Goal: Task Accomplishment & Management: Manage account settings

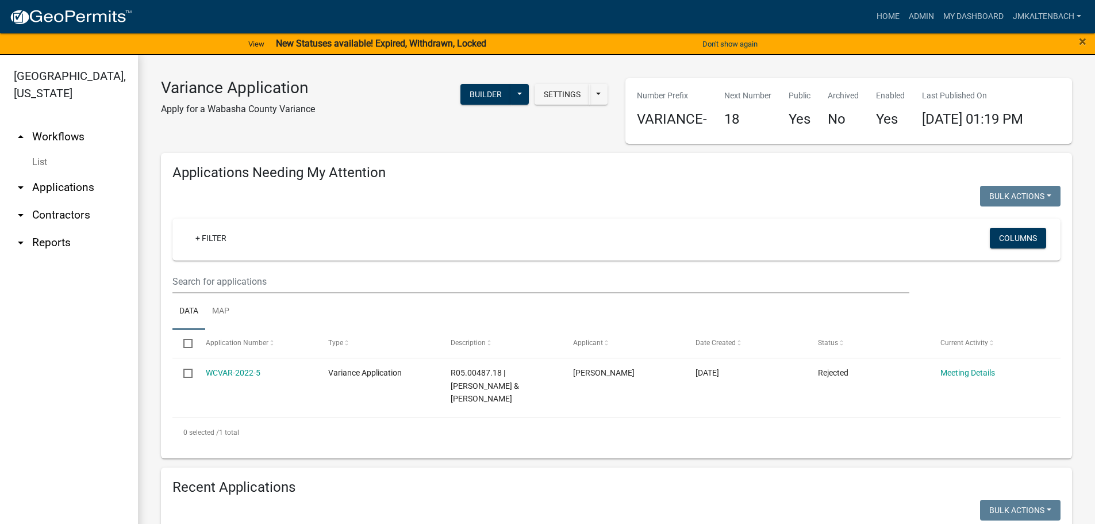
click at [252, 144] on div "Variance Application Apply for a Wabasha County Variance Settings Start Applica…" at bounding box center [384, 111] width 464 height 66
click at [1081, 41] on span "×" at bounding box center [1082, 41] width 7 height 16
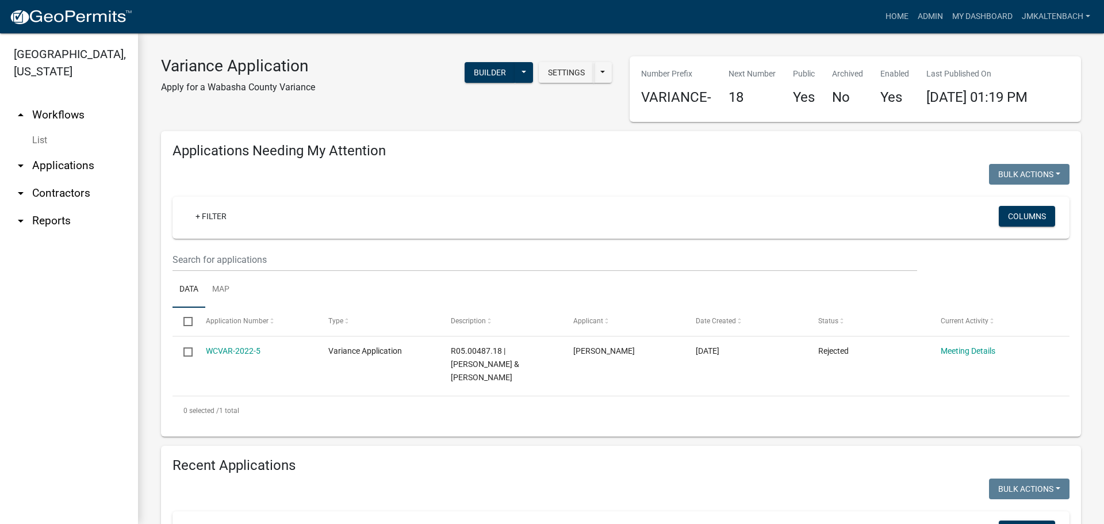
click at [378, 102] on div "Settings Start Application URL Start Application URL With Parcel ID Builder Pub…" at bounding box center [472, 79] width 297 height 47
click at [1076, 15] on link "jmkaltenbach" at bounding box center [1056, 17] width 78 height 22
click at [1042, 109] on link "Logout" at bounding box center [1048, 112] width 92 height 28
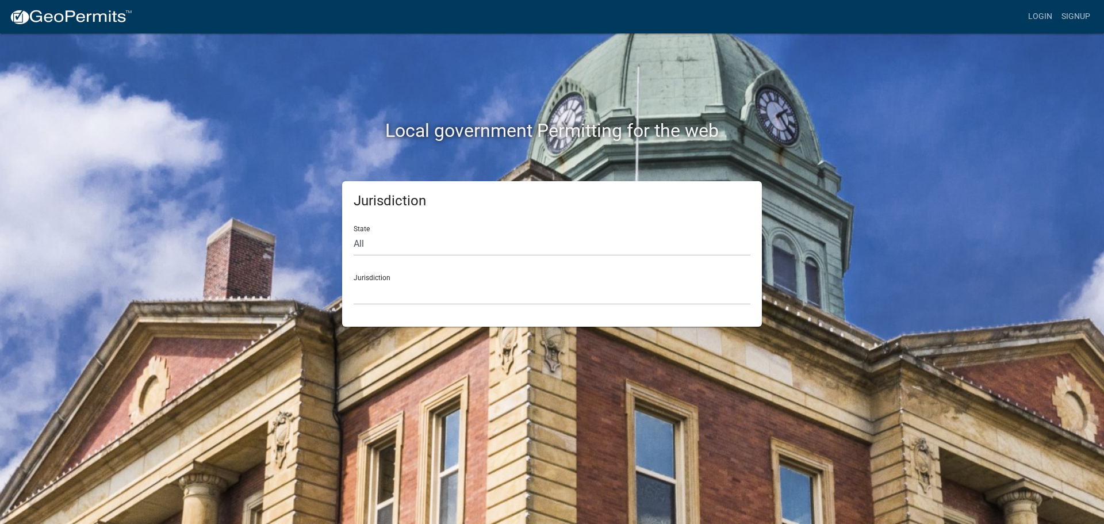
click at [312, 110] on div "Local government Permitting for the web" at bounding box center [551, 106] width 655 height 147
click at [1043, 13] on link "Login" at bounding box center [1039, 17] width 33 height 22
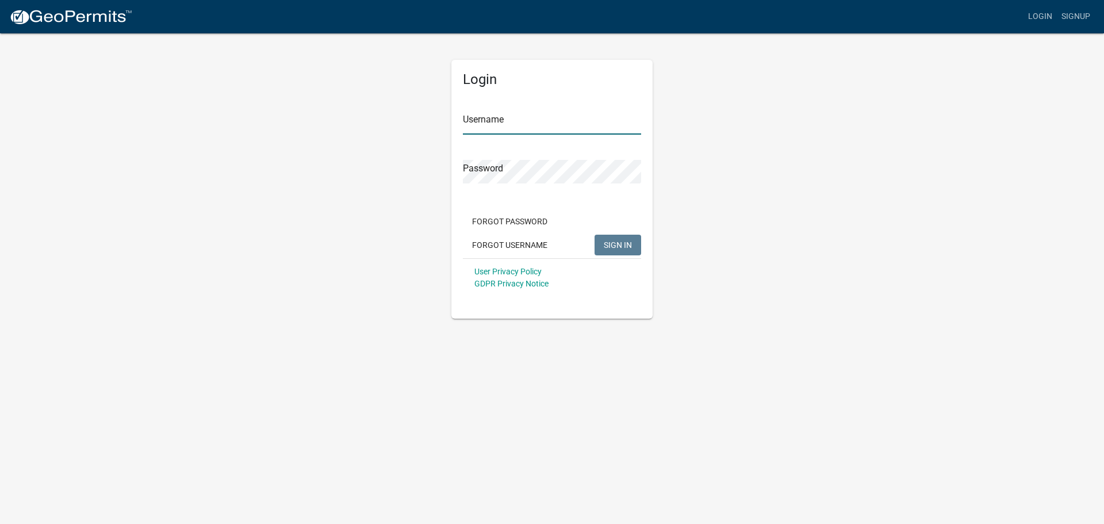
type input "jmkaltenbach"
click at [626, 244] on span "SIGN IN" at bounding box center [618, 244] width 28 height 9
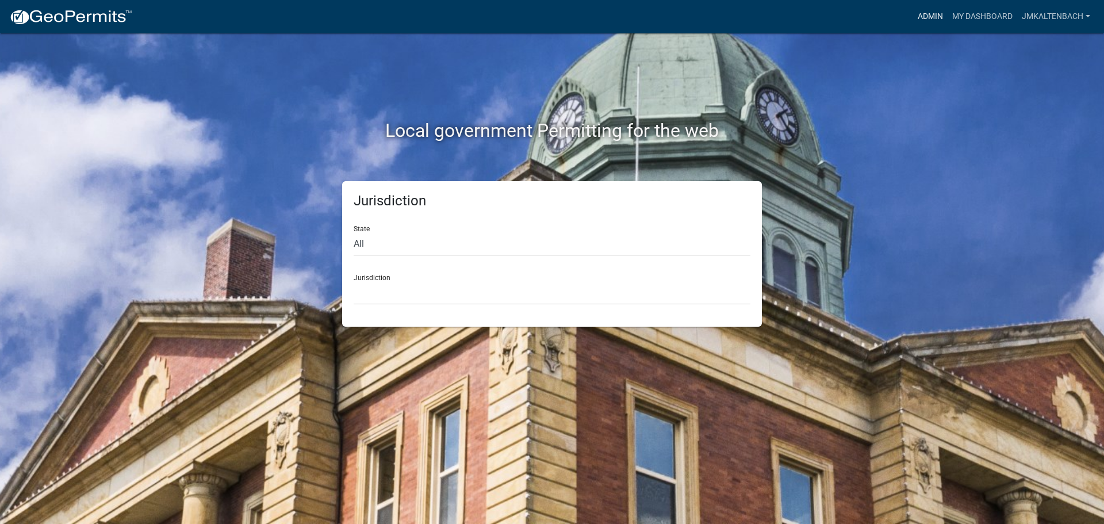
click at [925, 14] on link "Admin" at bounding box center [930, 17] width 34 height 22
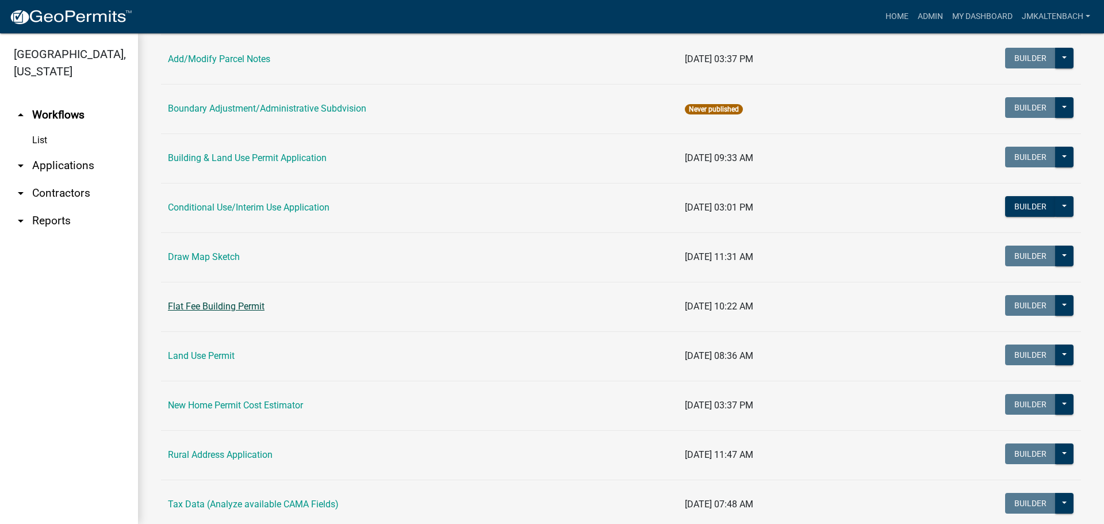
scroll to position [230, 0]
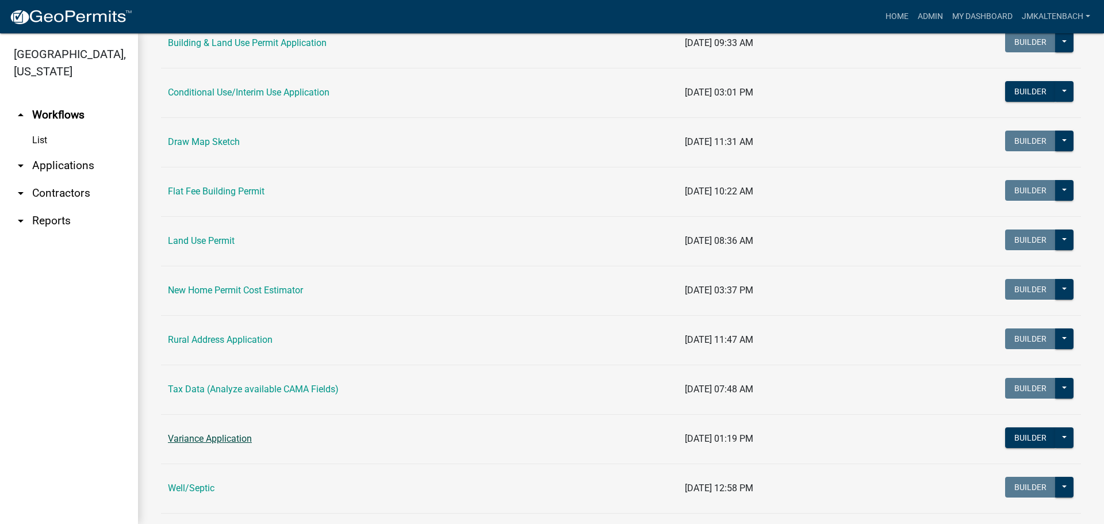
click at [228, 441] on link "Variance Application" at bounding box center [210, 438] width 84 height 11
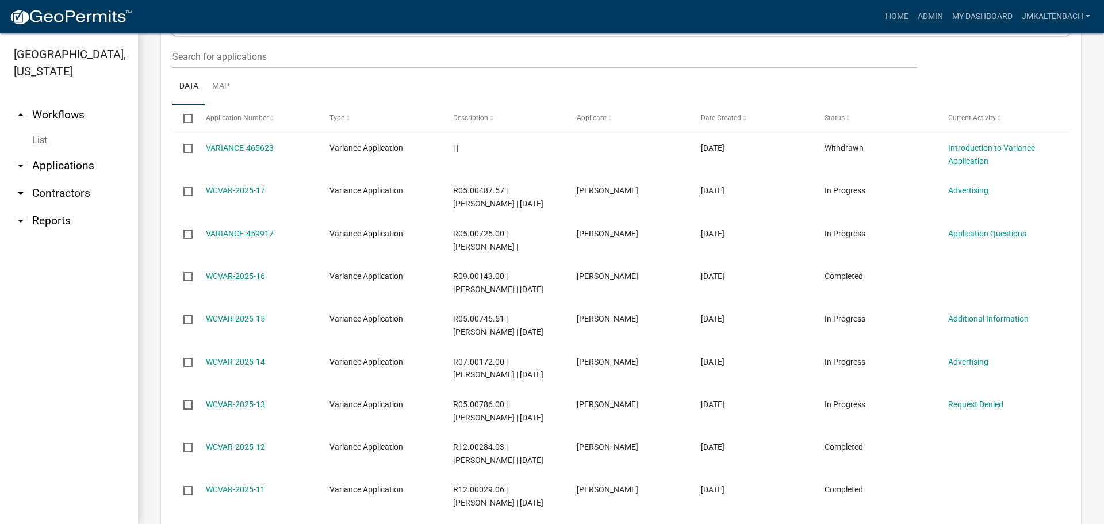
scroll to position [575, 0]
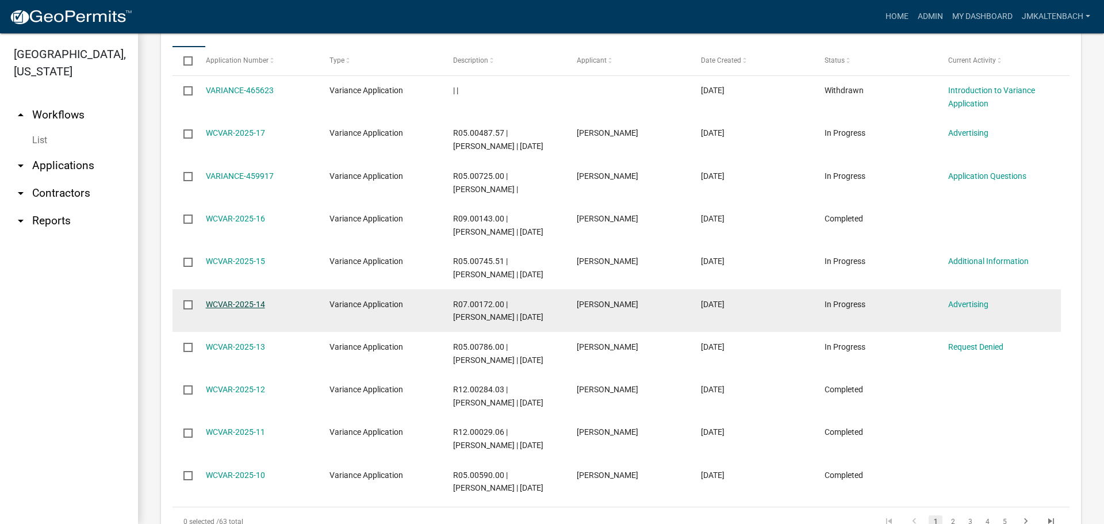
click at [251, 299] on link "WCVAR-2025-14" at bounding box center [235, 303] width 59 height 9
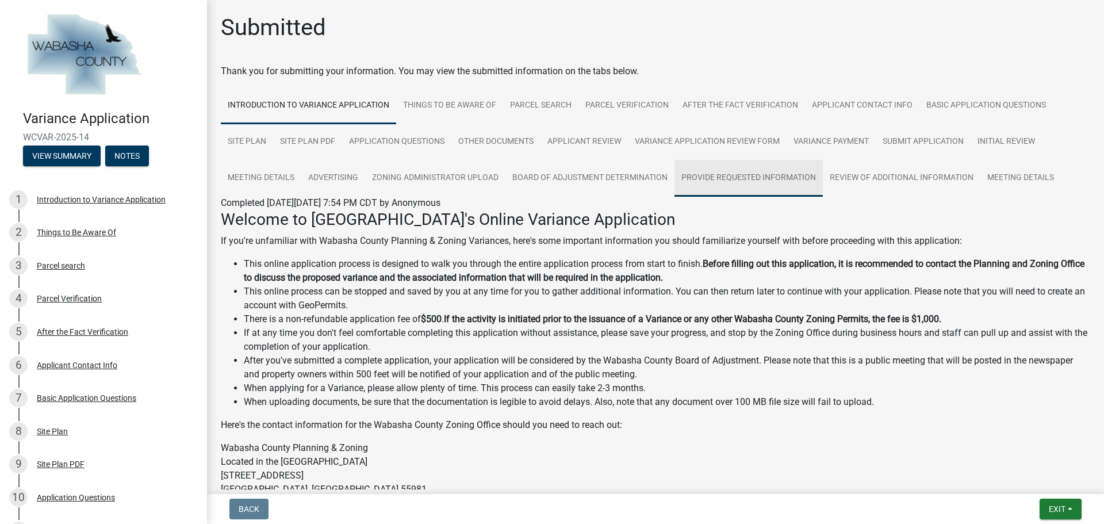
click at [752, 174] on link "Provide Requested Information" at bounding box center [748, 178] width 148 height 37
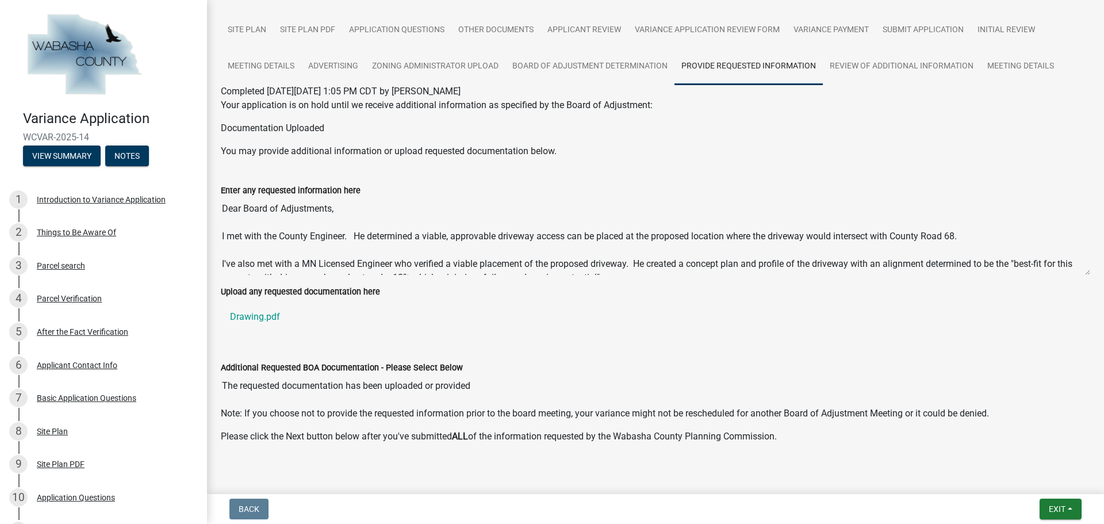
scroll to position [133, 0]
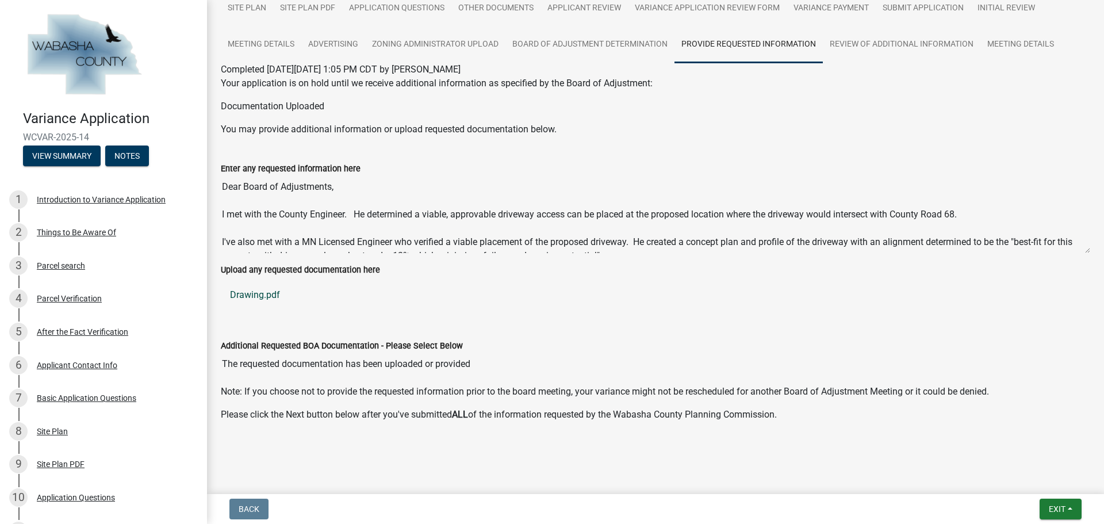
click at [261, 297] on link "Drawing.pdf" at bounding box center [655, 295] width 869 height 28
click at [1051, 504] on span "Exit" at bounding box center [1056, 508] width 17 height 9
click at [1022, 477] on button "Save & Exit" at bounding box center [1035, 479] width 92 height 28
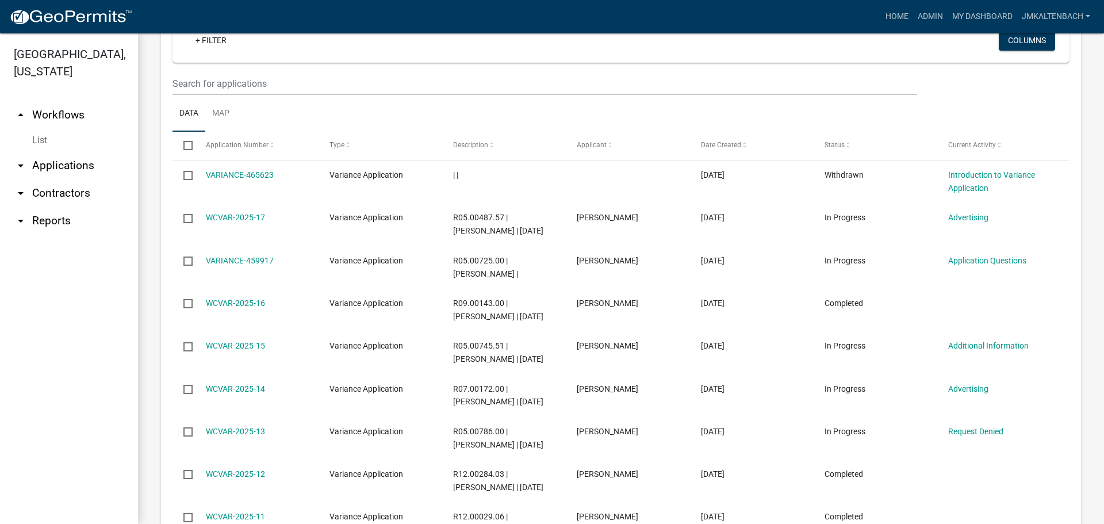
scroll to position [517, 0]
